Goal: Task Accomplishment & Management: Use online tool/utility

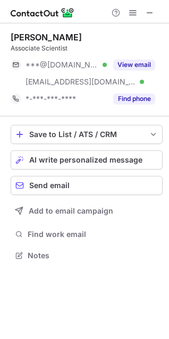
scroll to position [248, 169]
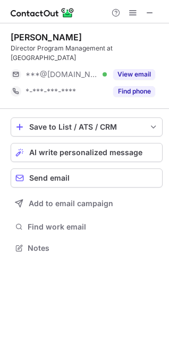
scroll to position [231, 169]
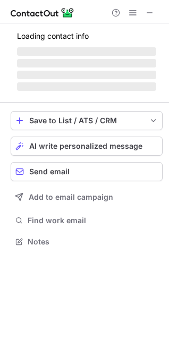
scroll to position [241, 169]
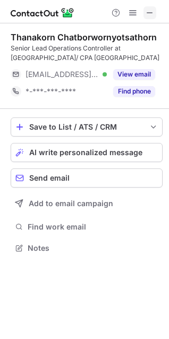
click at [151, 13] on span at bounding box center [150, 12] width 8 height 8
